Goal: Navigation & Orientation: Find specific page/section

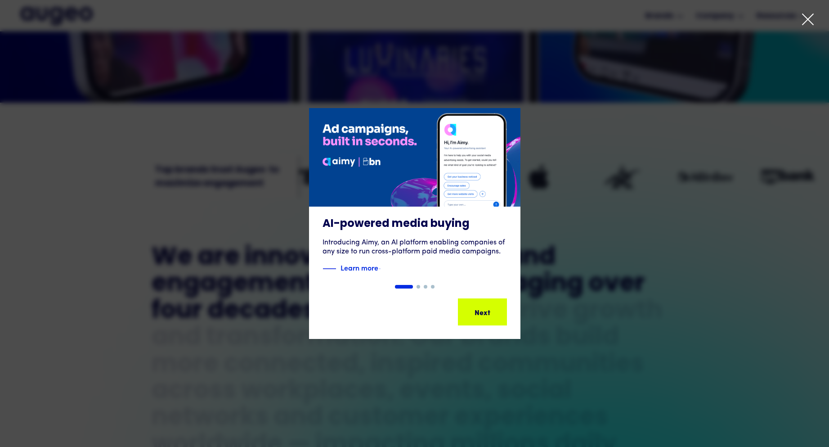
scroll to position [318, 0]
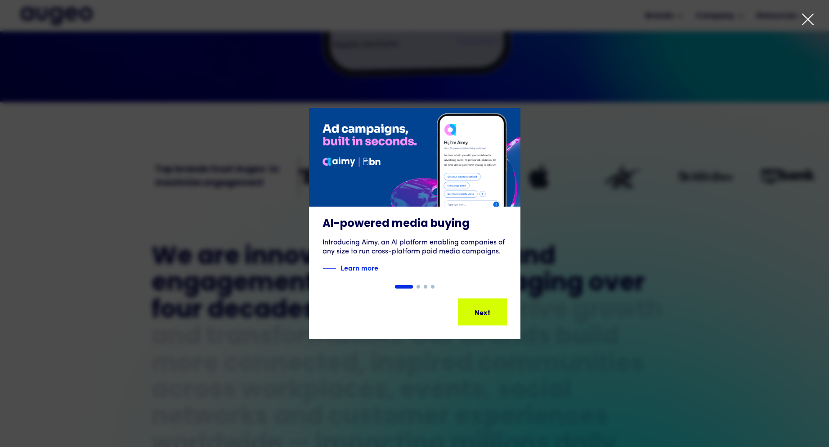
click at [806, 22] on icon at bounding box center [808, 20] width 14 height 14
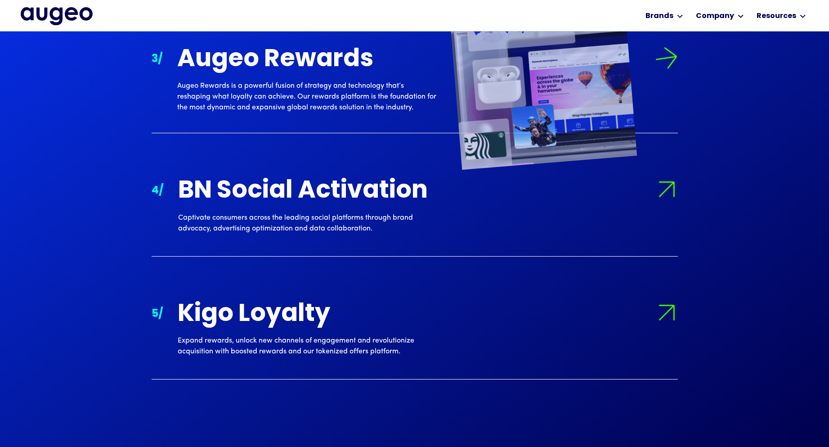
scroll to position [1222, 0]
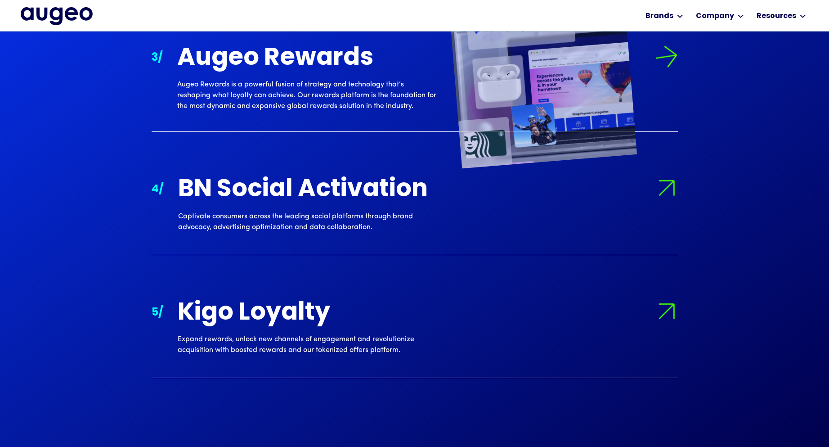
click at [291, 71] on div "Augeo Rewards" at bounding box center [306, 58] width 259 height 27
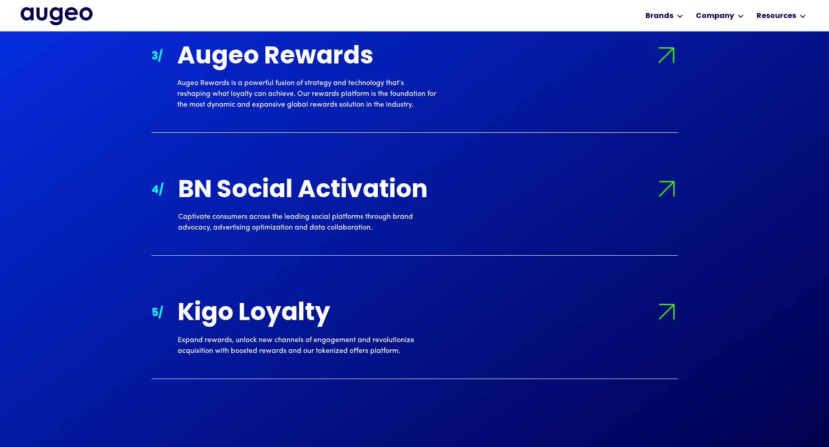
scroll to position [1224, 0]
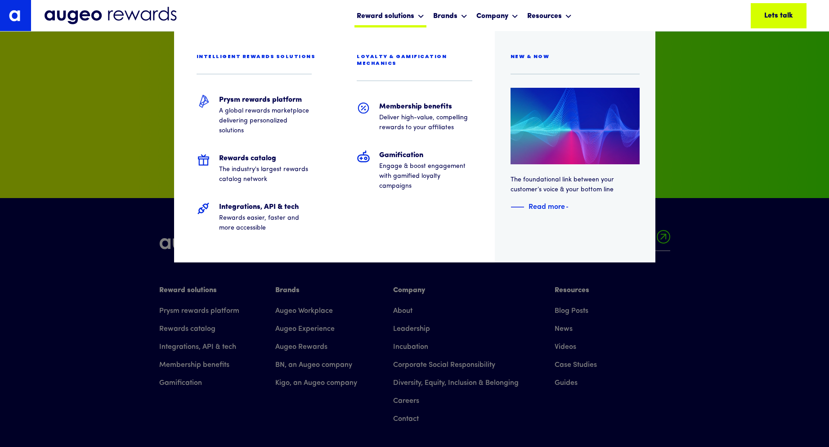
scroll to position [6089, 0]
click at [254, 162] on h5 "Rewards catalog" at bounding box center [265, 158] width 93 height 11
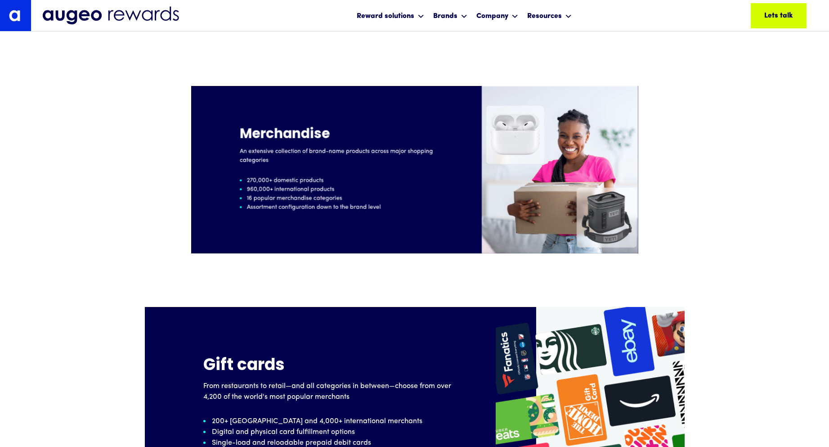
click at [366, 162] on p "An extensive collection of brand-name products across major shopping categories" at bounding box center [350, 156] width 220 height 18
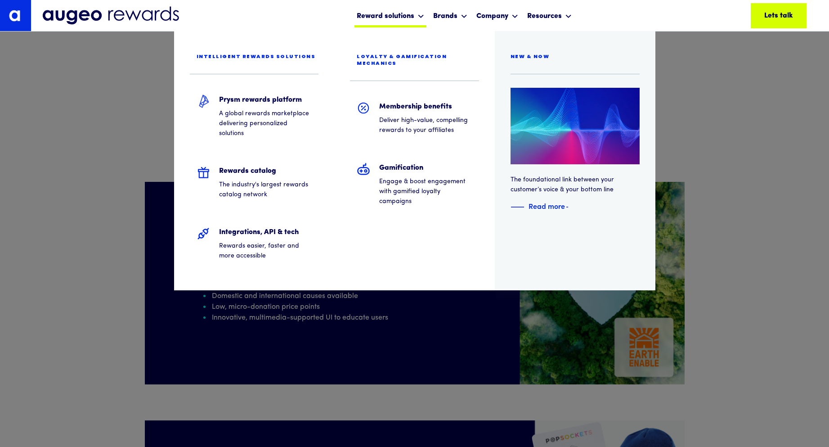
scroll to position [1905, 0]
